Goal: Task Accomplishment & Management: Manage account settings

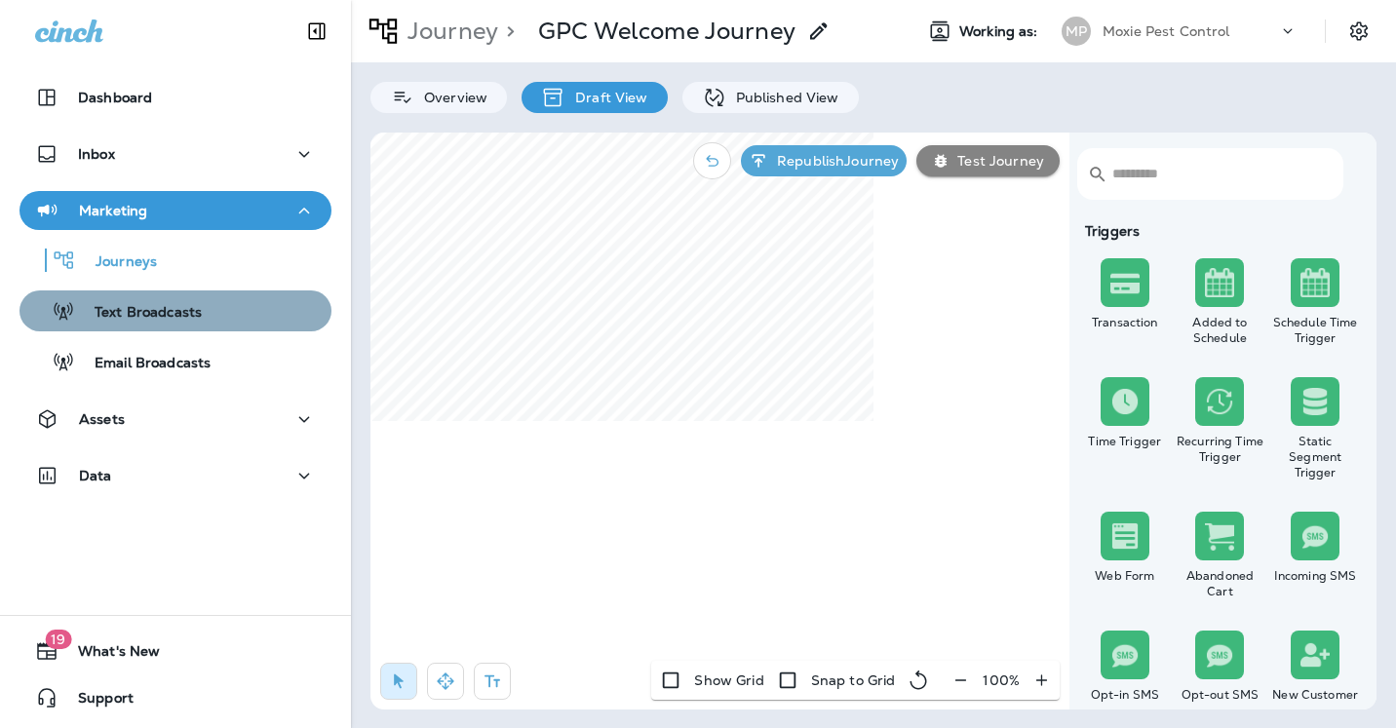
click at [176, 307] on p "Text Broadcasts" at bounding box center [138, 313] width 127 height 19
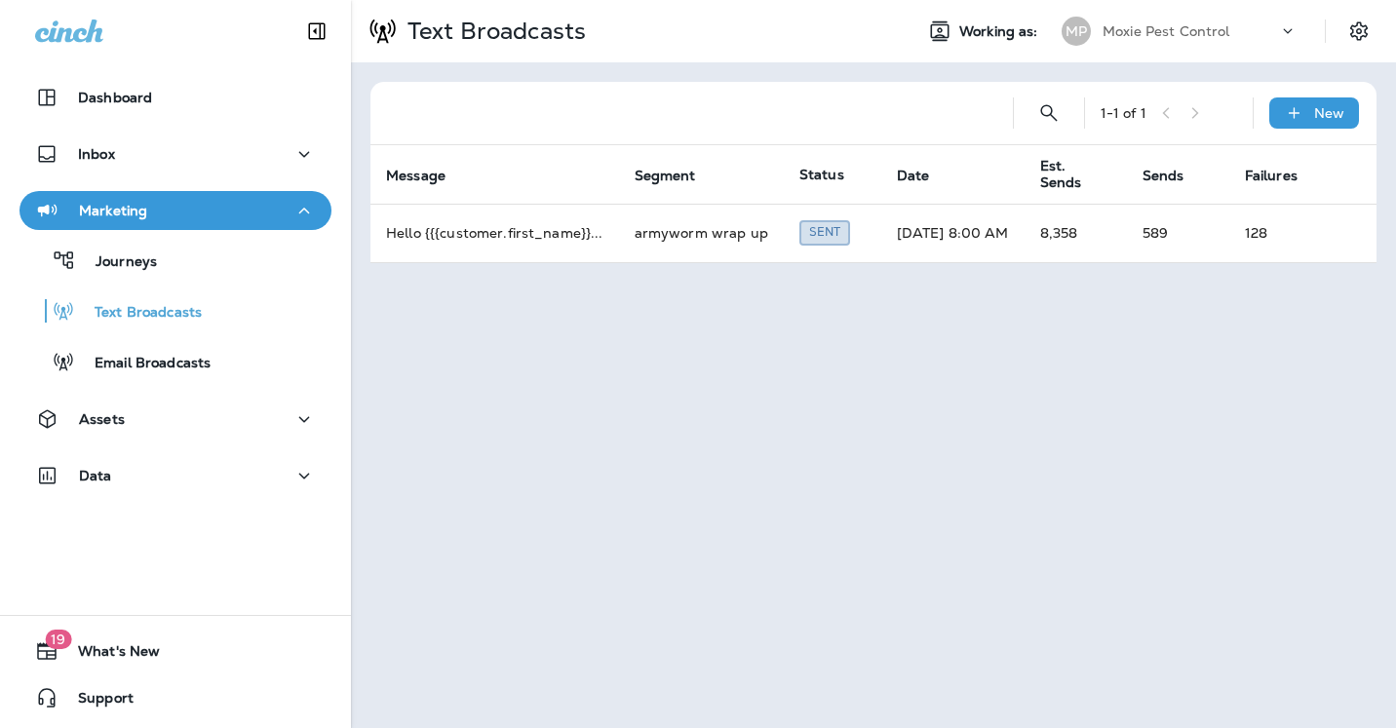
click at [814, 174] on span "Status" at bounding box center [821, 175] width 45 height 18
click at [902, 170] on span "Date" at bounding box center [913, 176] width 33 height 17
click at [455, 171] on icon at bounding box center [458, 176] width 18 height 18
click at [473, 49] on div "Text Broadcasts" at bounding box center [494, 65] width 127 height 39
click at [479, 35] on p "Text Broadcasts" at bounding box center [493, 31] width 186 height 29
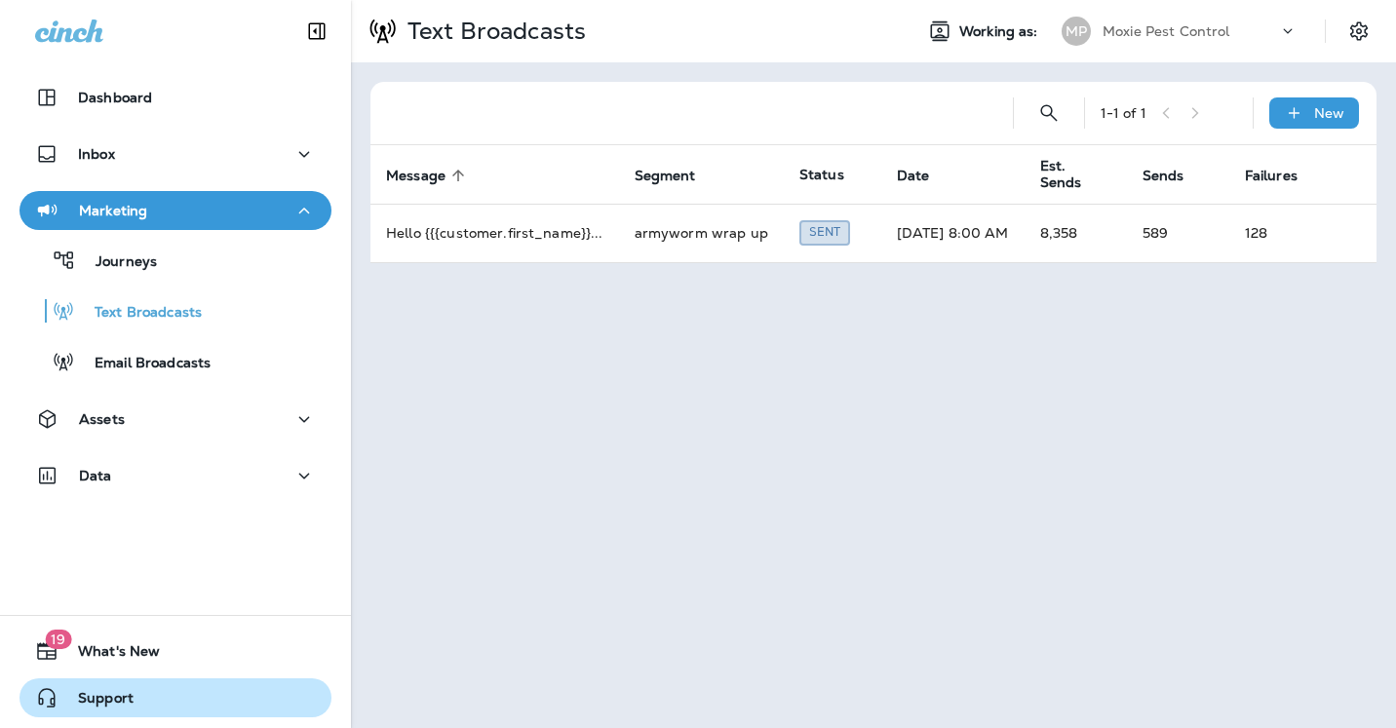
click at [122, 694] on span "Support" at bounding box center [95, 701] width 75 height 23
